Goal: Information Seeking & Learning: Learn about a topic

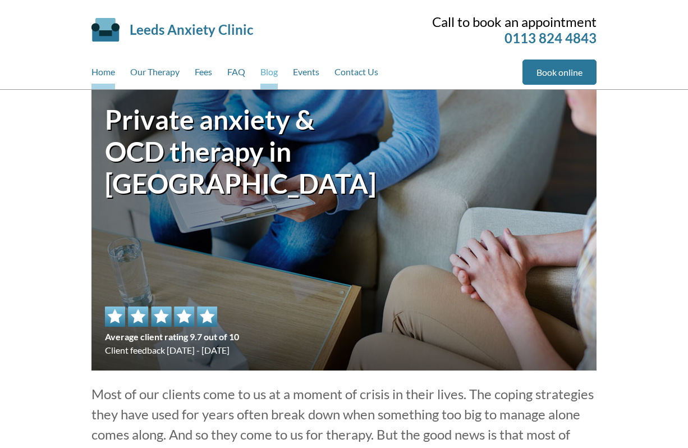
click at [273, 63] on link "Blog" at bounding box center [268, 74] width 17 height 30
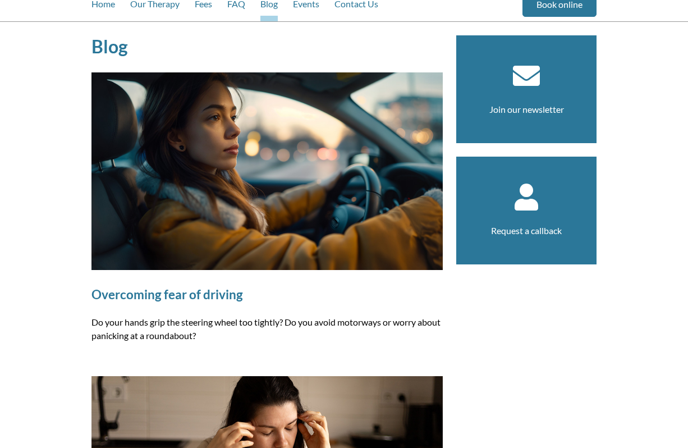
scroll to position [67, 0]
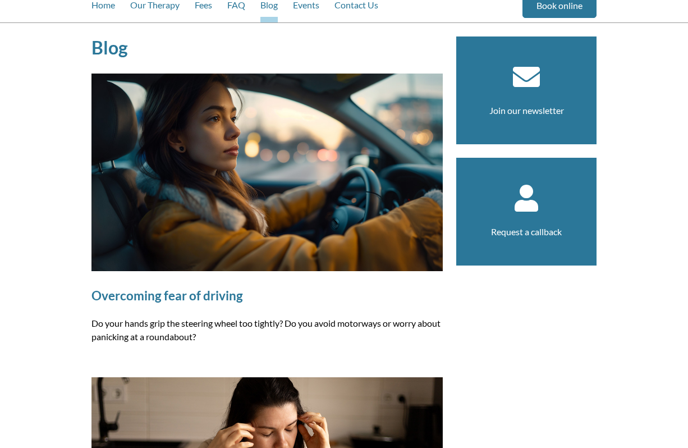
click at [313, 160] on img at bounding box center [266, 173] width 351 height 198
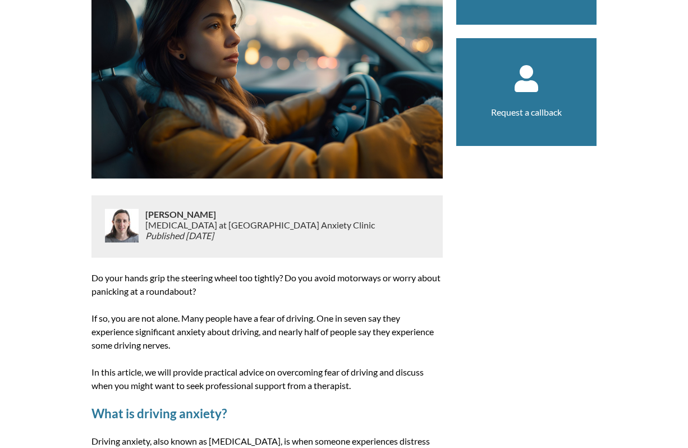
scroll to position [203, 0]
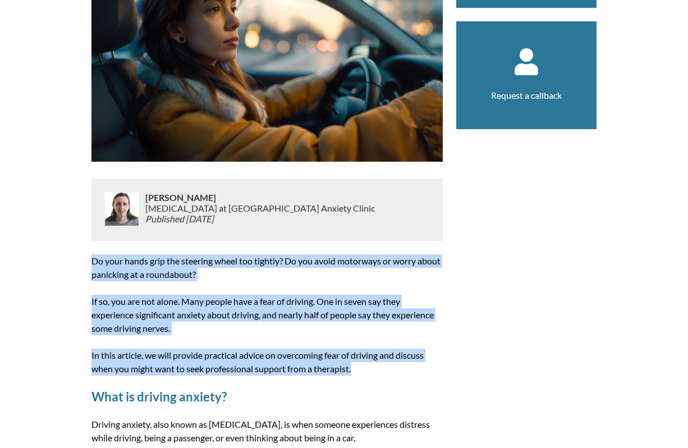
drag, startPoint x: 360, startPoint y: 370, endPoint x: 93, endPoint y: 261, distance: 288.7
copy article "Do your hands grip the steering wheel too tightly? Do you avoid motorways or wo…"
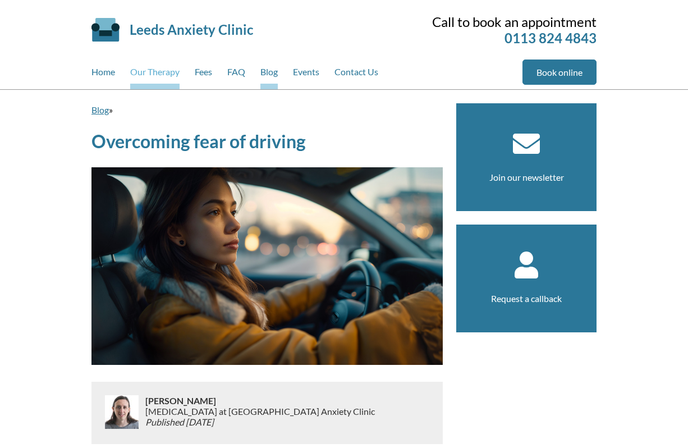
click at [161, 72] on link "Our Therapy" at bounding box center [154, 74] width 49 height 30
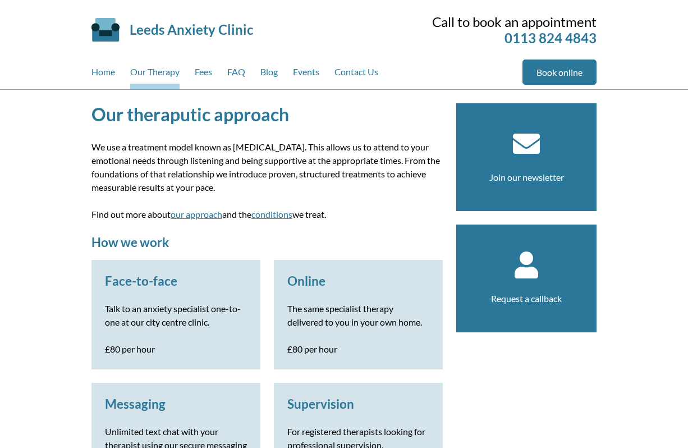
click at [208, 75] on link "Fees" at bounding box center [203, 74] width 17 height 30
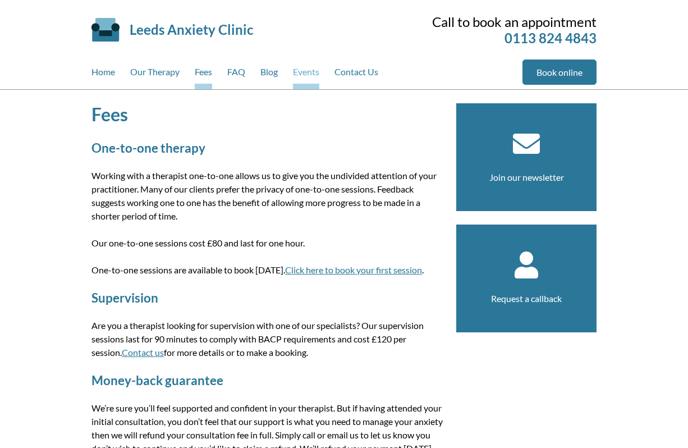
click at [305, 76] on link "Events" at bounding box center [306, 74] width 26 height 30
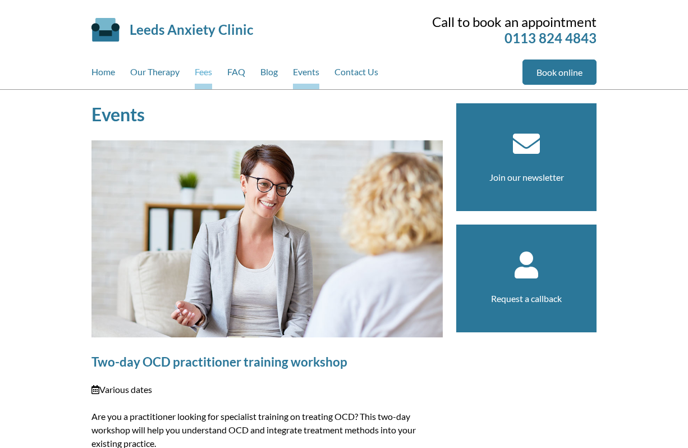
click at [201, 76] on link "Fees" at bounding box center [203, 74] width 17 height 30
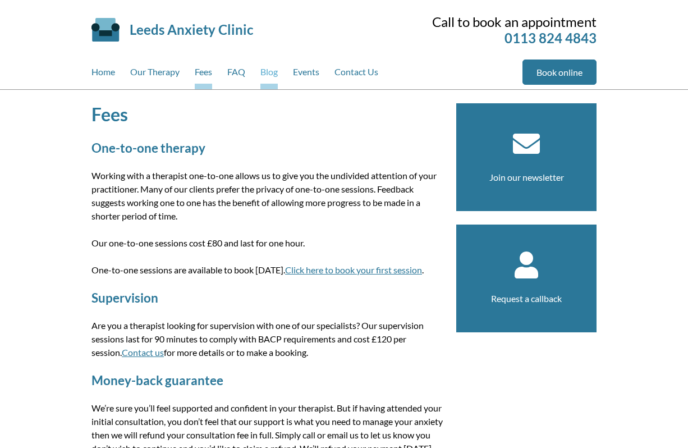
click at [269, 74] on link "Blog" at bounding box center [268, 74] width 17 height 30
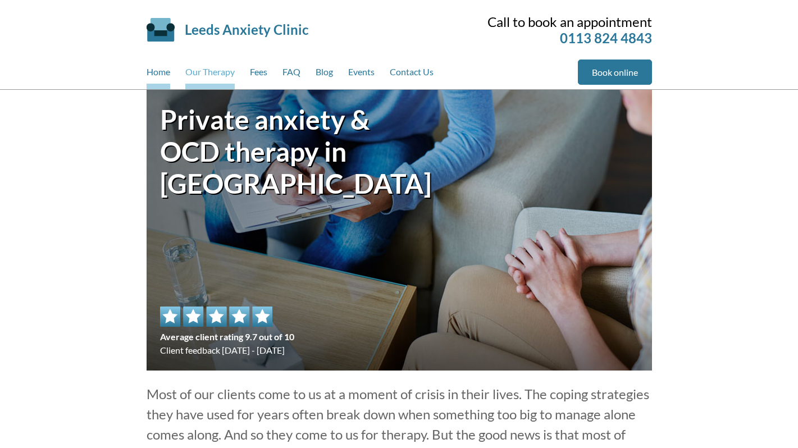
click at [227, 74] on link "Our Therapy" at bounding box center [209, 74] width 49 height 30
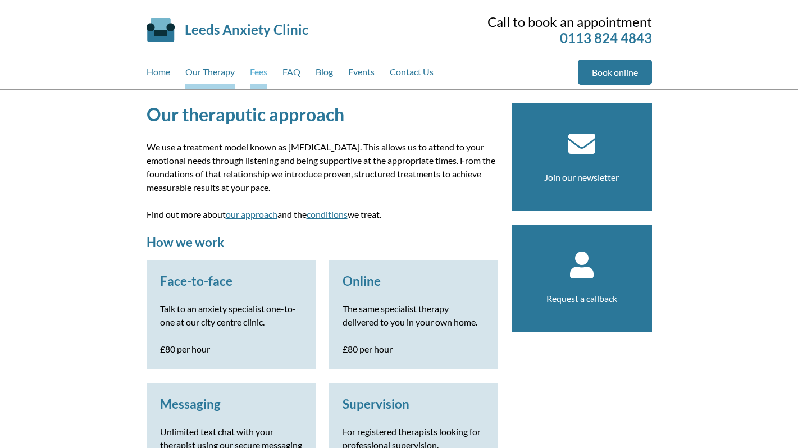
click at [264, 72] on link "Fees" at bounding box center [258, 74] width 17 height 30
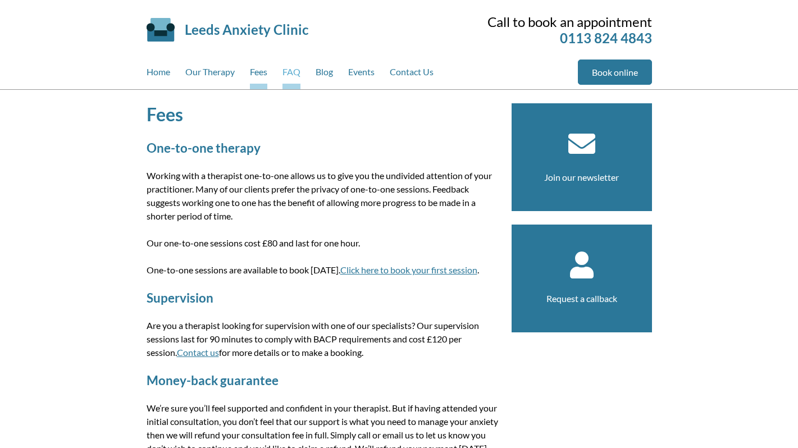
click at [291, 72] on link "FAQ" at bounding box center [291, 74] width 18 height 30
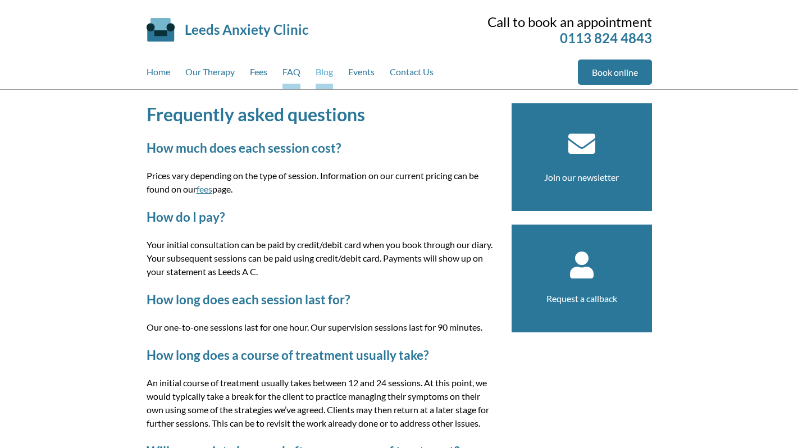
click at [324, 69] on link "Blog" at bounding box center [323, 74] width 17 height 30
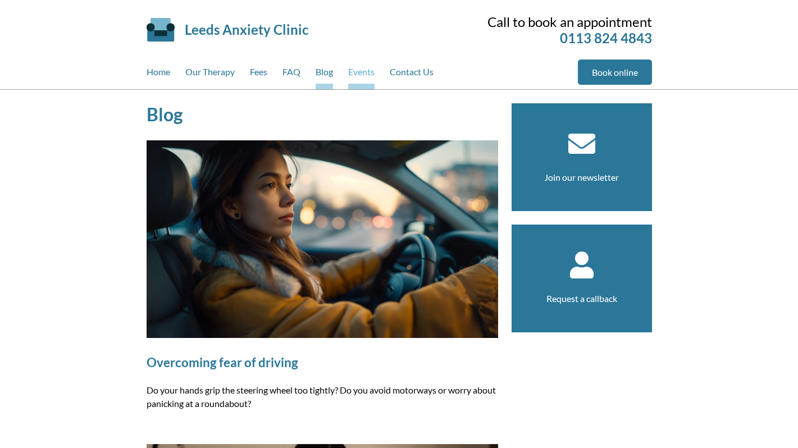
click at [365, 74] on link "Events" at bounding box center [361, 74] width 26 height 30
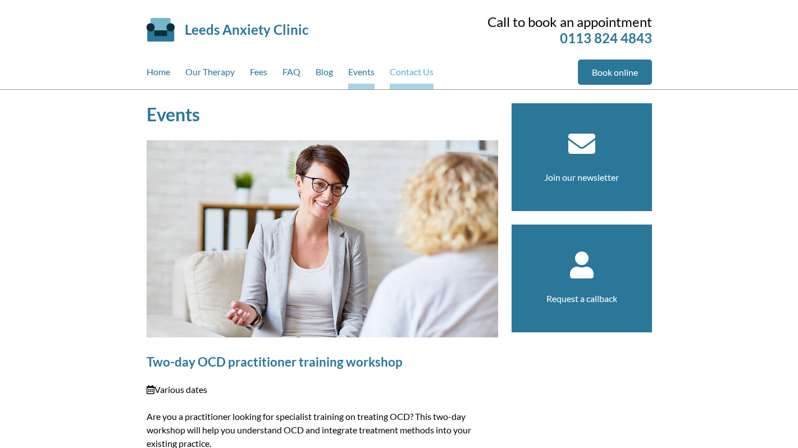
click at [413, 71] on link "Contact Us" at bounding box center [412, 74] width 44 height 30
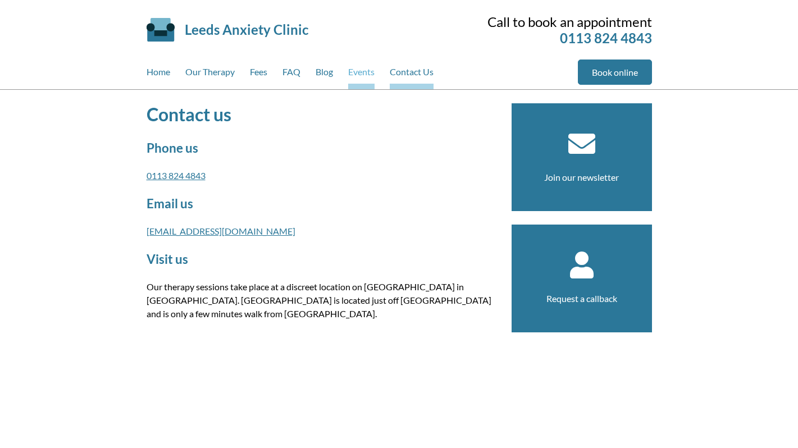
click at [360, 76] on link "Events" at bounding box center [361, 74] width 26 height 30
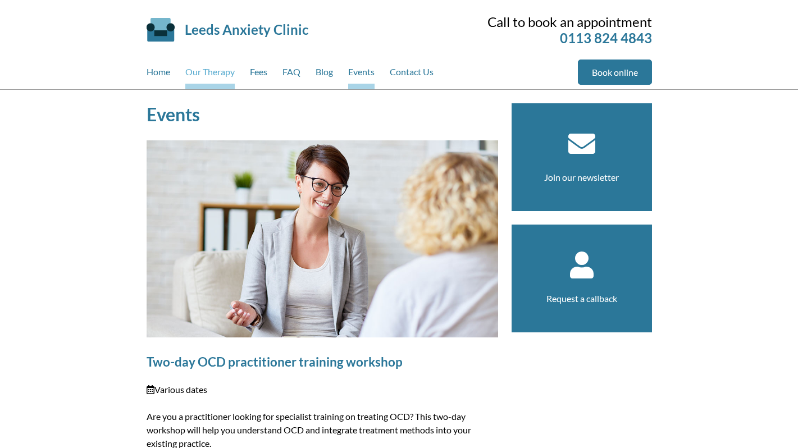
click at [224, 72] on link "Our Therapy" at bounding box center [209, 74] width 49 height 30
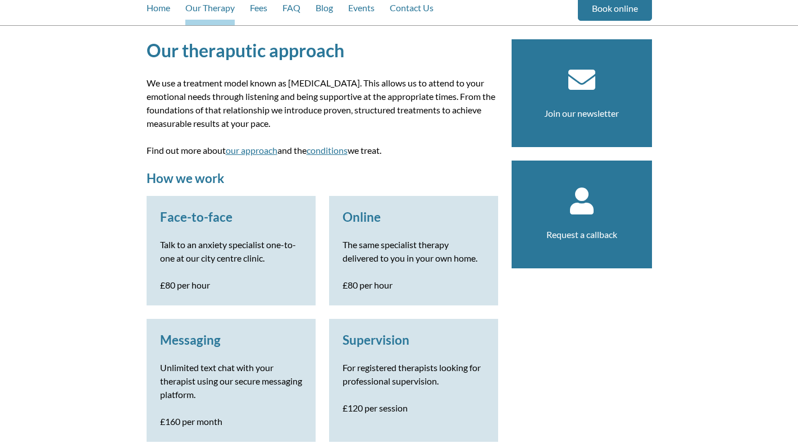
scroll to position [41, 0]
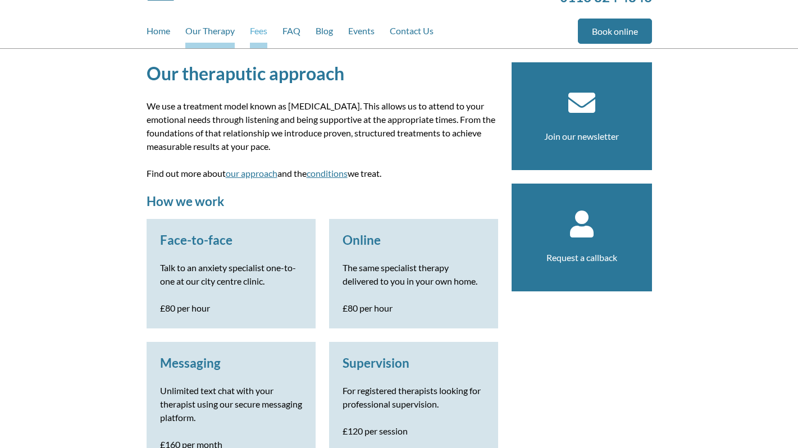
click at [258, 38] on link "Fees" at bounding box center [258, 34] width 17 height 30
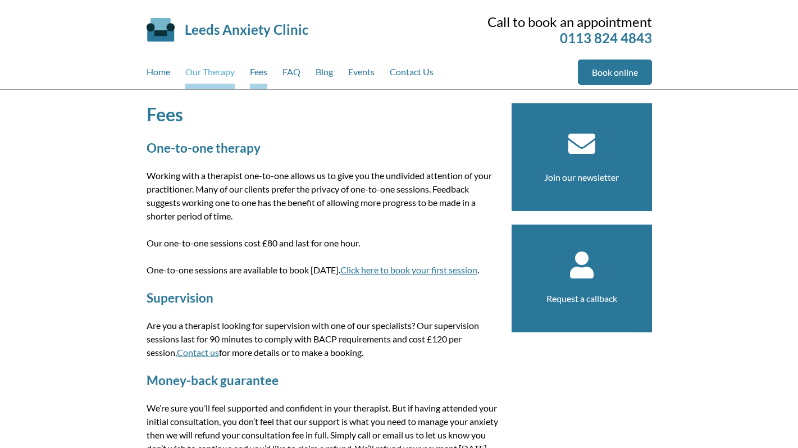
click at [221, 77] on link "Our Therapy" at bounding box center [209, 74] width 49 height 30
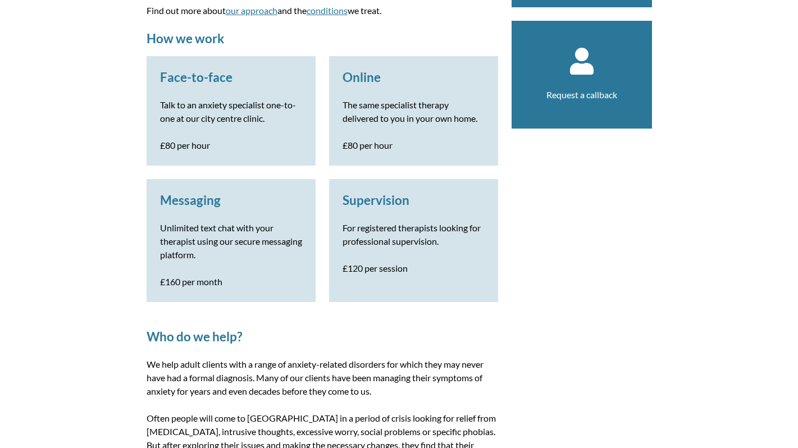
scroll to position [217, 0]
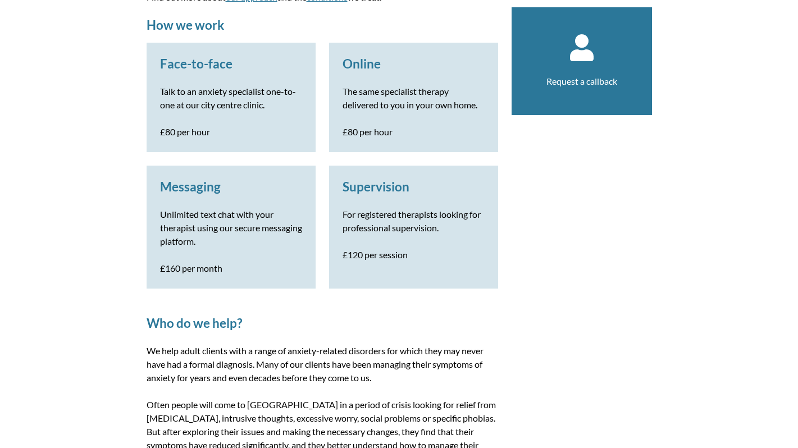
click at [217, 191] on h3 "Messaging" at bounding box center [231, 186] width 142 height 15
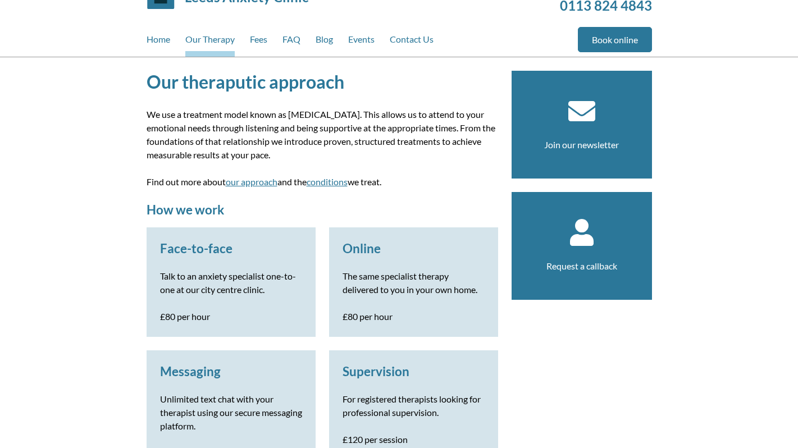
scroll to position [0, 0]
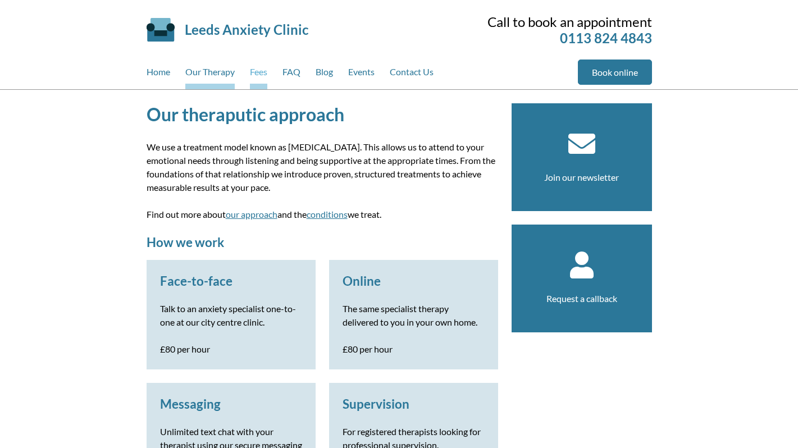
click at [263, 72] on link "Fees" at bounding box center [258, 74] width 17 height 30
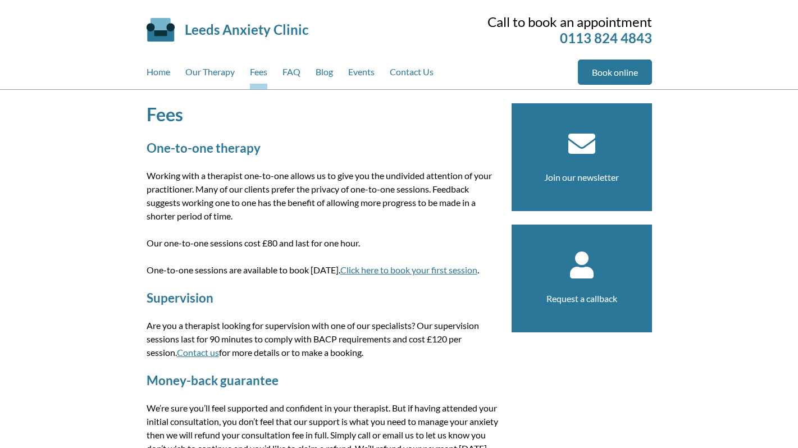
click at [310, 74] on div "Home Our Therapy Fees FAQ Blog Events Contact Us" at bounding box center [361, 74] width 431 height 30
click at [323, 75] on link "Blog" at bounding box center [323, 74] width 17 height 30
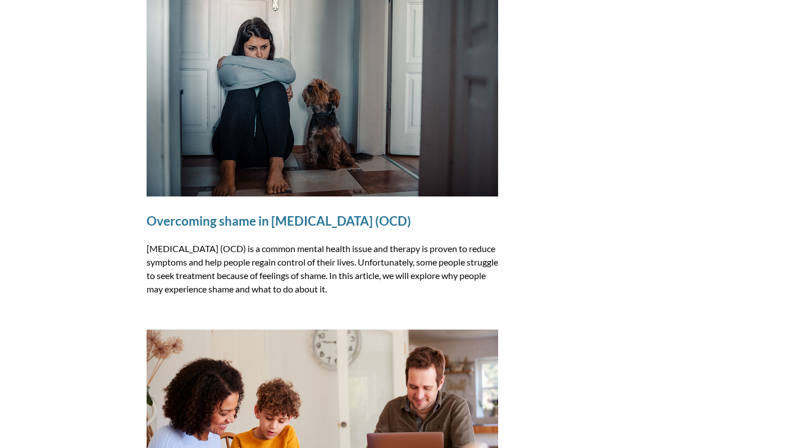
scroll to position [763, 0]
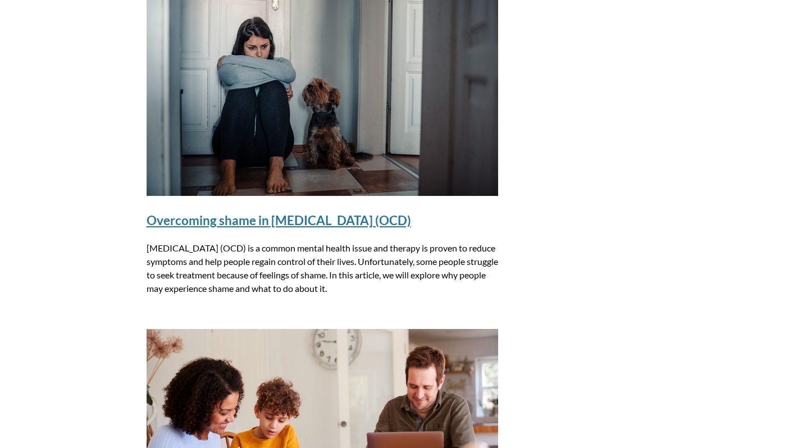
click at [315, 219] on link "Overcoming shame in [MEDICAL_DATA] (OCD)" at bounding box center [278, 220] width 264 height 15
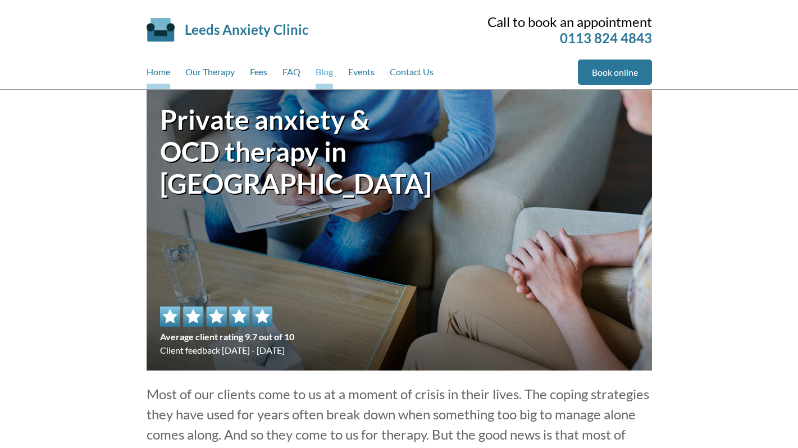
click at [323, 72] on link "Blog" at bounding box center [323, 74] width 17 height 30
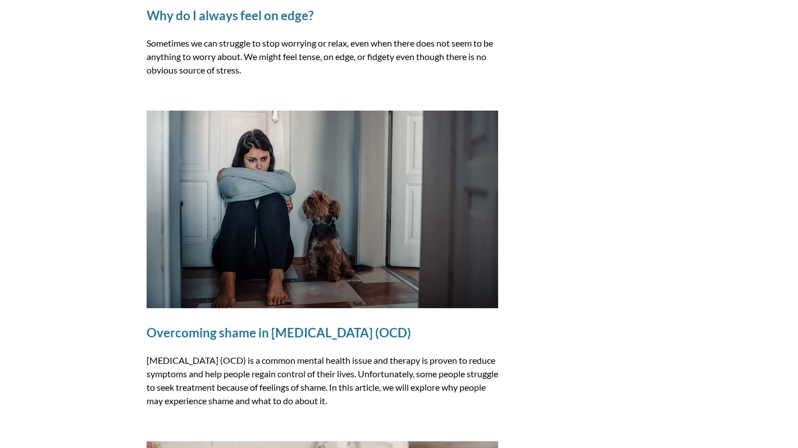
scroll to position [706, 0]
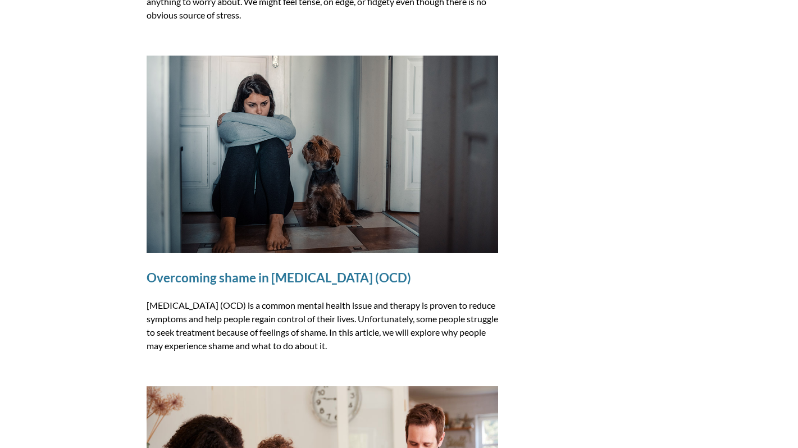
click at [309, 282] on link "Overcoming shame in obsessive-compulsive disorder (OCD)" at bounding box center [278, 277] width 264 height 15
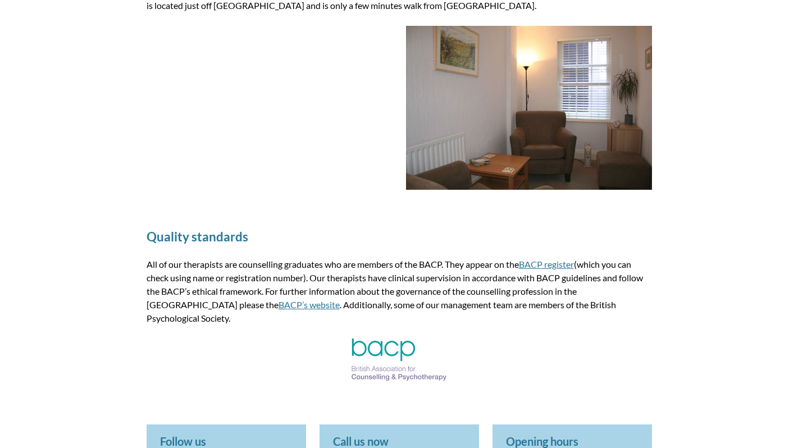
scroll to position [1525, 0]
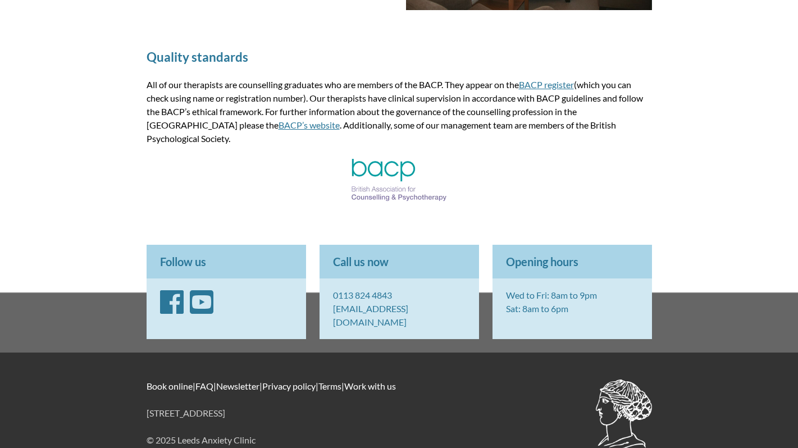
drag, startPoint x: 264, startPoint y: 388, endPoint x: 231, endPoint y: 388, distance: 33.1
click at [231, 406] on p "[STREET_ADDRESS]" at bounding box center [398, 412] width 505 height 13
copy p "LS1 2TW"
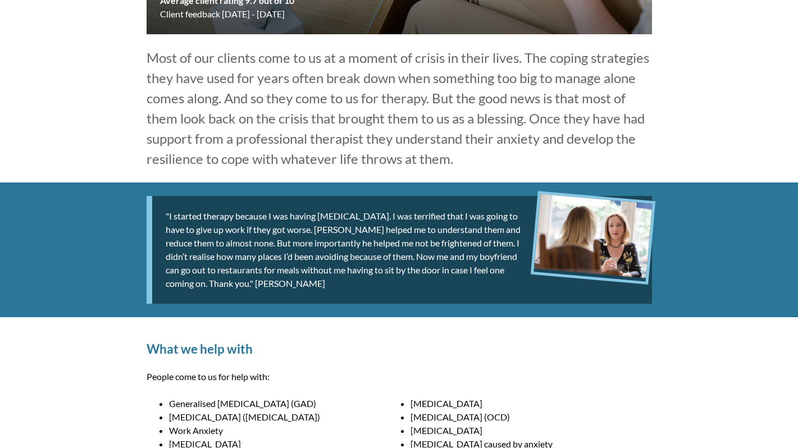
scroll to position [0, 0]
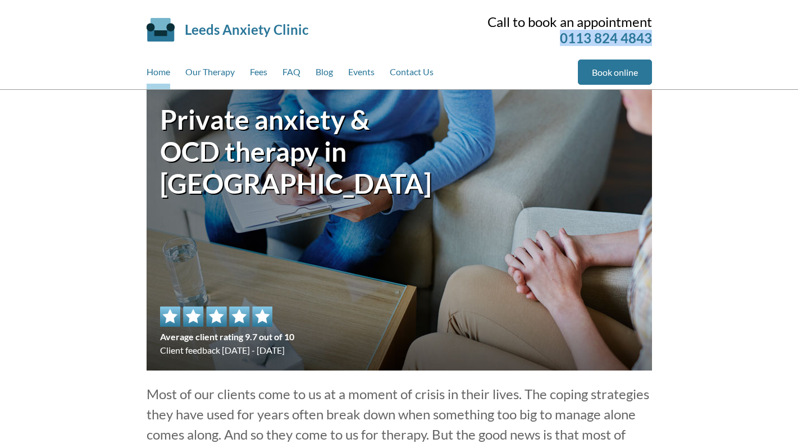
drag, startPoint x: 653, startPoint y: 35, endPoint x: 560, endPoint y: 38, distance: 93.2
click at [560, 38] on div "Leeds Anxiety Clinic Skip to main content Call to book an appointment 0113 824 …" at bounding box center [399, 44] width 532 height 89
copy link "0113 824 4843"
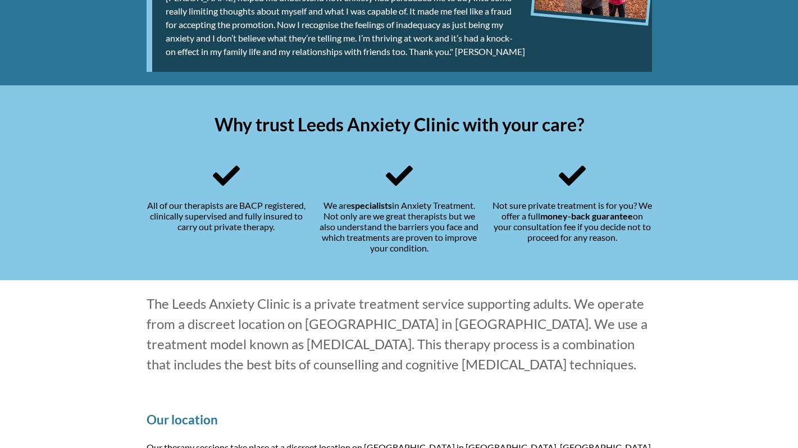
scroll to position [1525, 0]
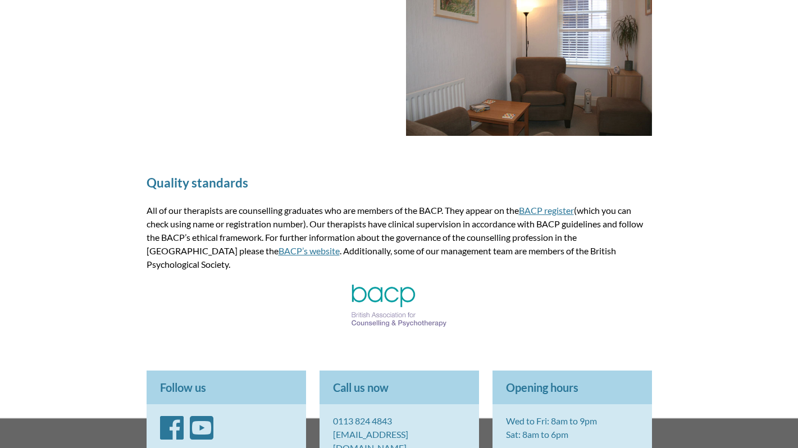
scroll to position [1400, 0]
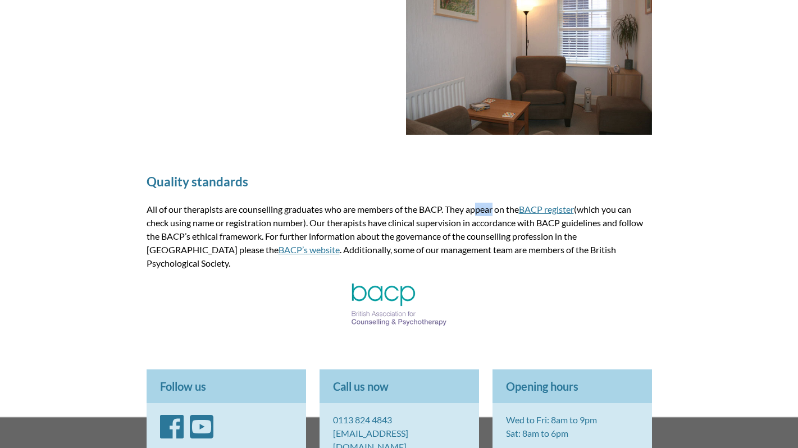
drag, startPoint x: 445, startPoint y: 209, endPoint x: 423, endPoint y: 210, distance: 21.9
click at [423, 210] on p "All of our therapists are counselling graduates who are members of the BACP. Th…" at bounding box center [398, 236] width 505 height 67
copy p "BACP"
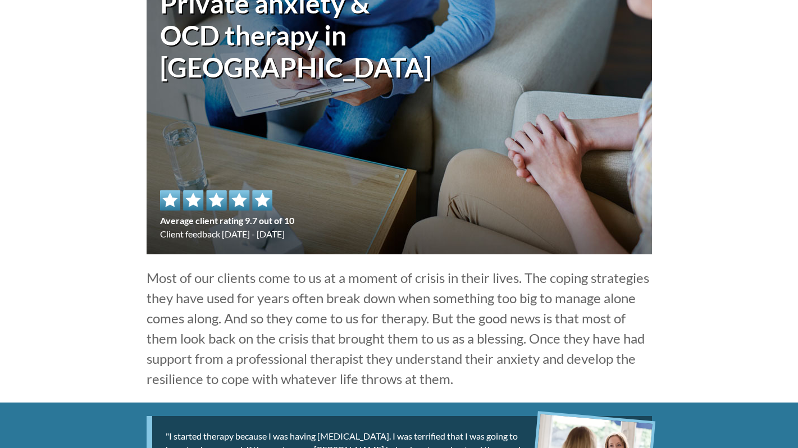
scroll to position [0, 0]
